Goal: Feedback & Contribution: Contribute content

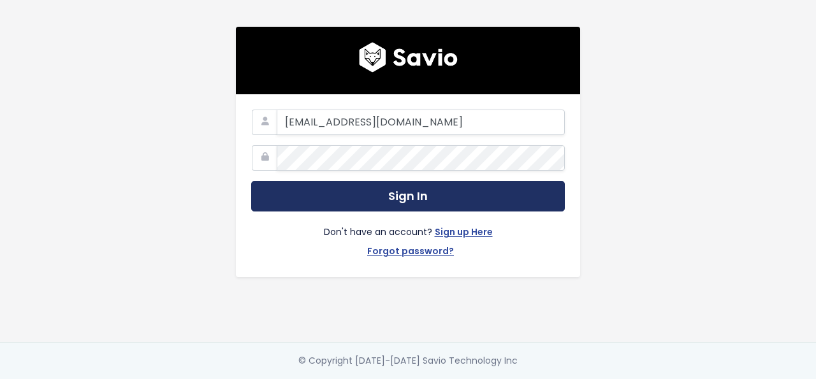
click at [327, 200] on button "Sign In" at bounding box center [408, 196] width 314 height 31
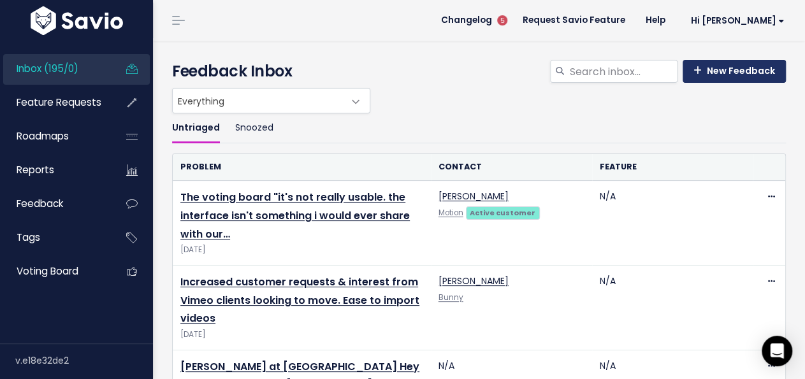
click at [704, 70] on link "New Feedback" at bounding box center [734, 71] width 103 height 23
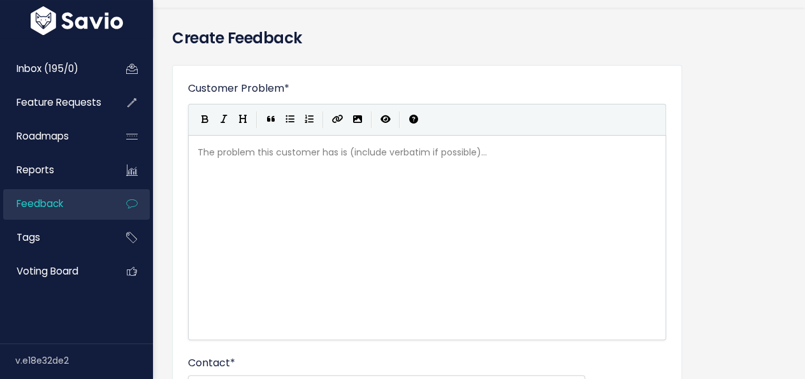
scroll to position [32, 0]
click at [521, 259] on div "The problem this customer has is (include verbatim if possible)... xxxxxxxxxx ​" at bounding box center [443, 254] width 496 height 223
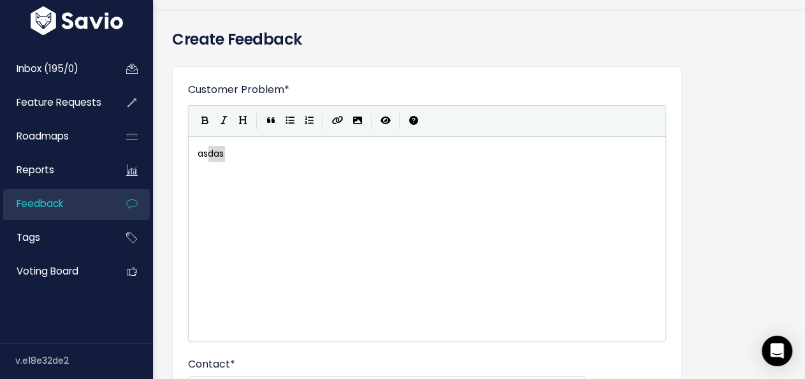
scroll to position [1, 27]
type textarea "asdas"
type textarea "i"
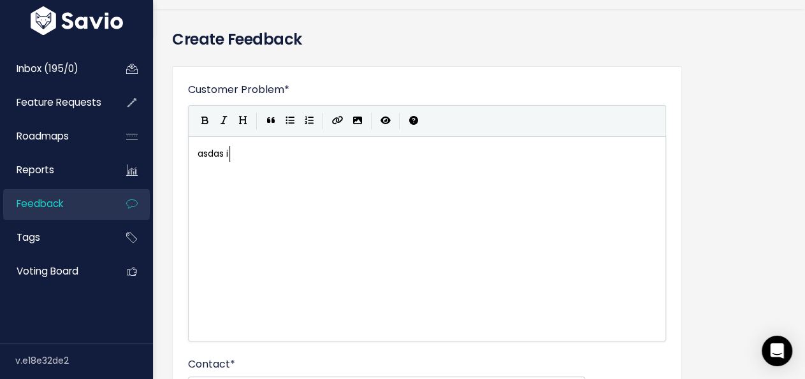
type textarea "qweqwe"
click at [423, 36] on h4 "Create Feedback" at bounding box center [479, 39] width 614 height 23
click at [416, 124] on button "Markdown Guide" at bounding box center [413, 121] width 19 height 19
